Goal: Information Seeking & Learning: Learn about a topic

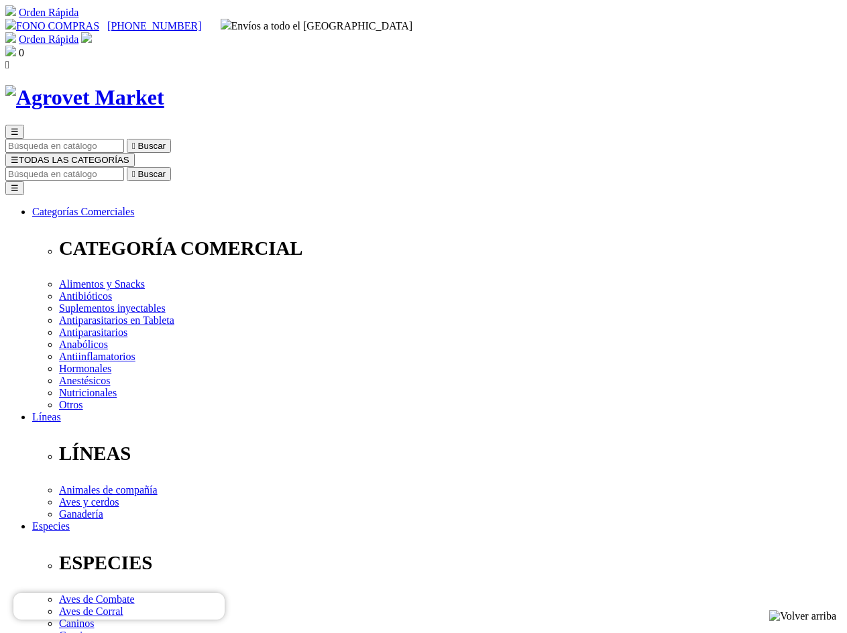
click at [124, 167] on input "Buscar" at bounding box center [64, 174] width 119 height 14
type input "xela"
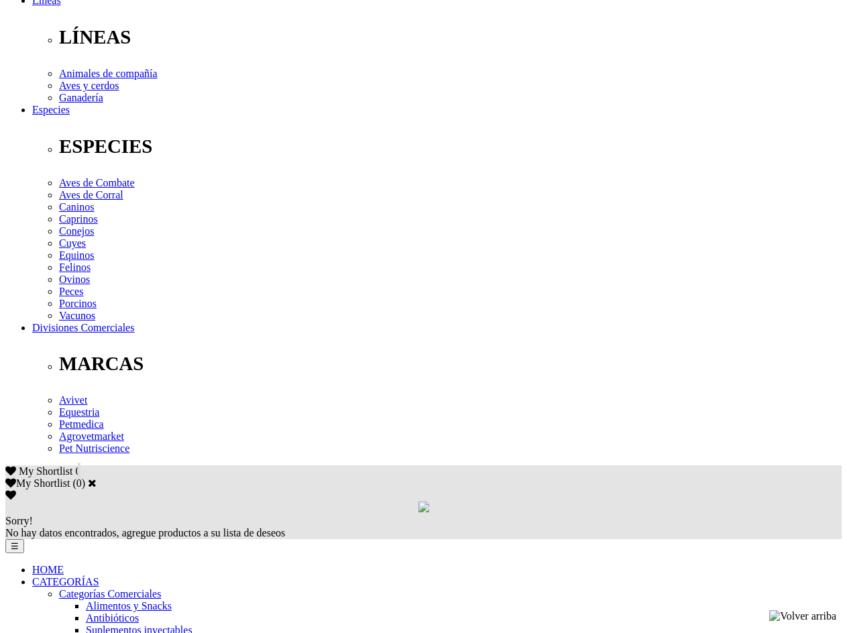
scroll to position [402, 0]
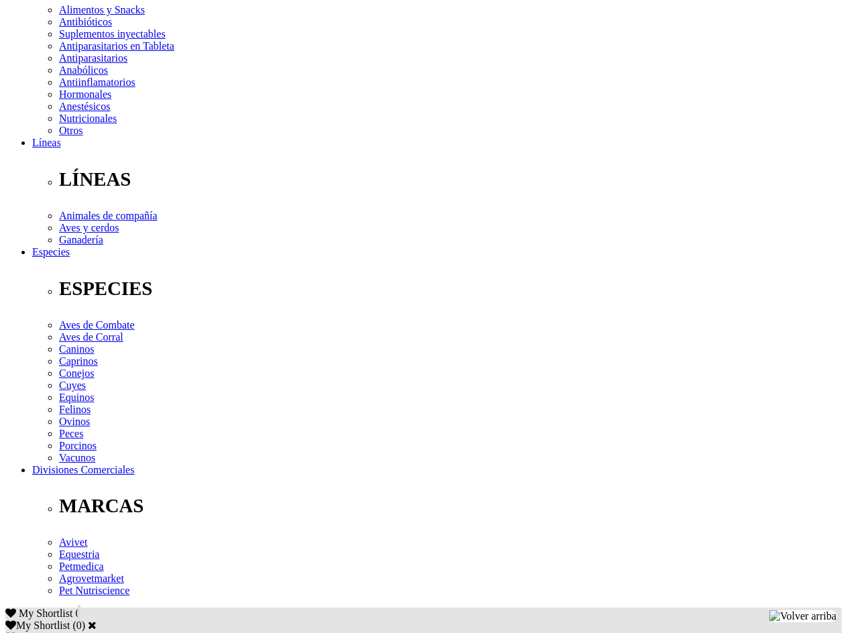
scroll to position [335, 0]
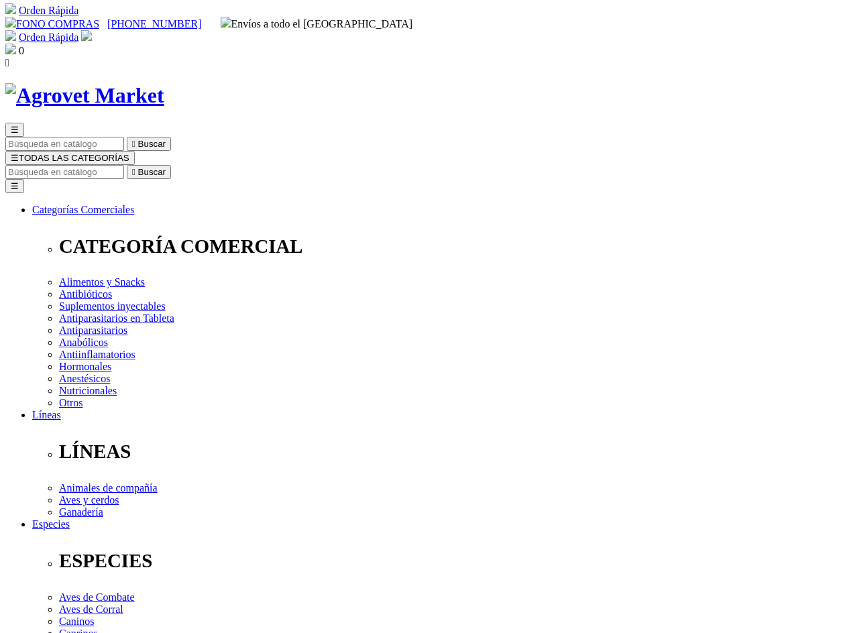
scroll to position [0, 0]
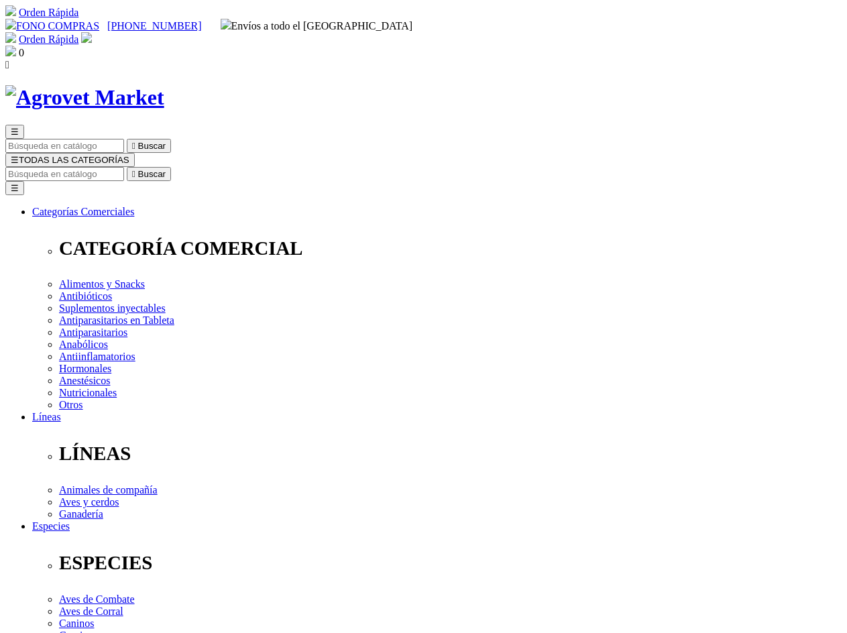
click at [124, 167] on input "Buscar" at bounding box center [64, 174] width 119 height 14
type input "xela"
click at [403, 167] on input "xela" at bounding box center [343, 174] width 119 height 14
click at [124, 167] on input "Buscar" at bounding box center [64, 174] width 119 height 14
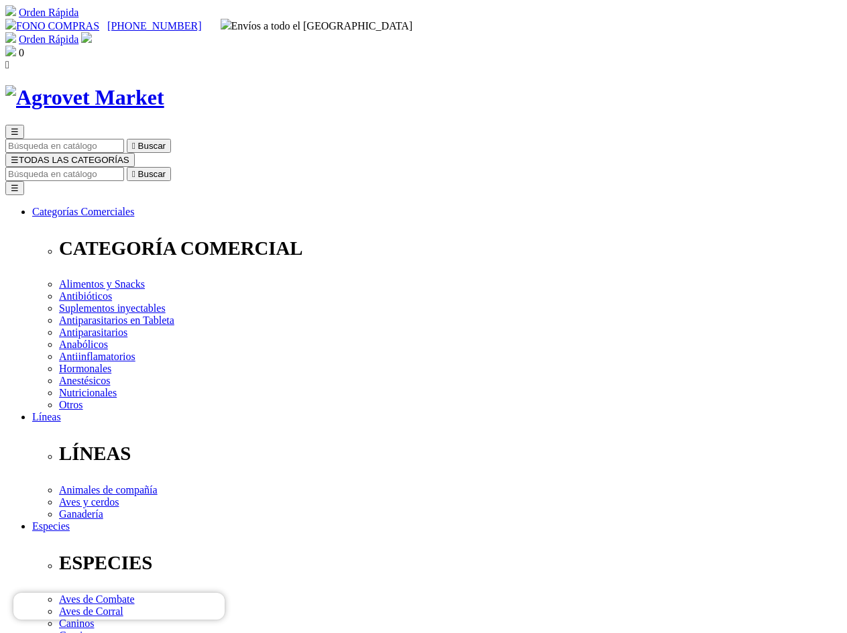
click at [124, 167] on input "Buscar" at bounding box center [64, 174] width 119 height 14
type input "xelamec combi"
click at [124, 167] on input "Buscar" at bounding box center [64, 174] width 119 height 14
type input "xelamec"
